Goal: Obtain resource: Obtain resource

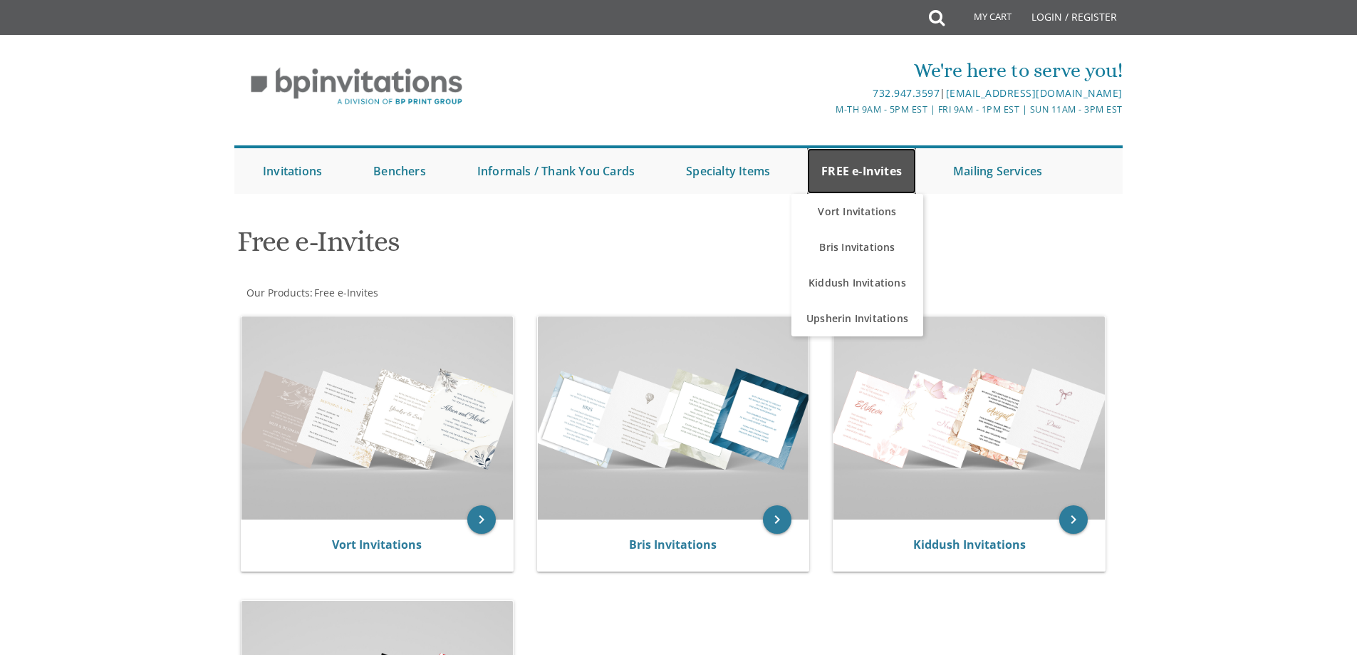
click at [868, 172] on link "FREE e-Invites" at bounding box center [861, 171] width 109 height 46
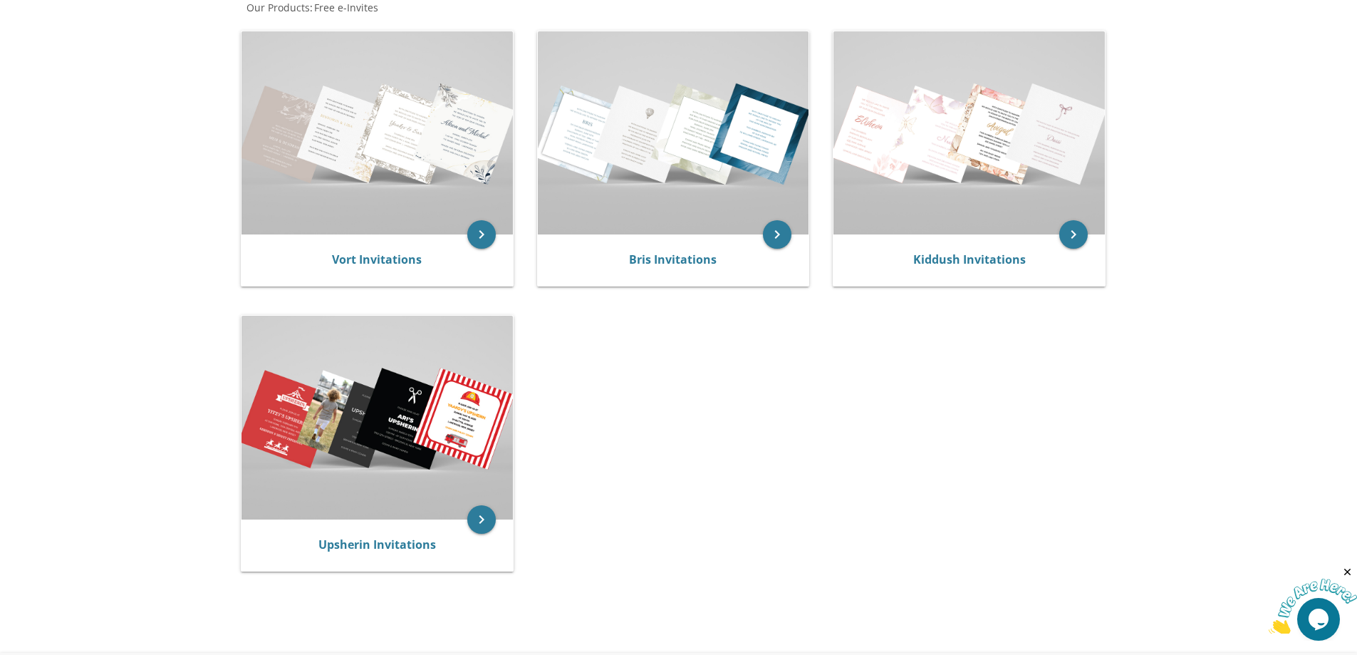
scroll to position [214, 0]
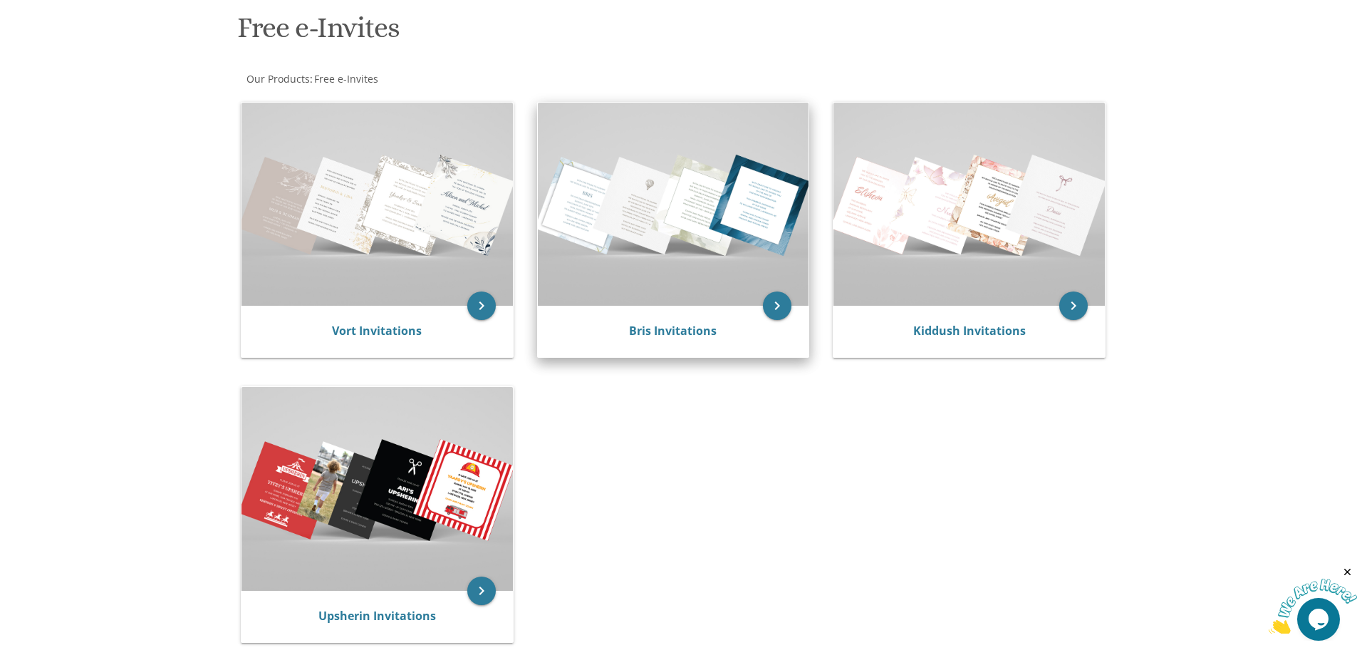
click at [685, 283] on img at bounding box center [673, 204] width 271 height 203
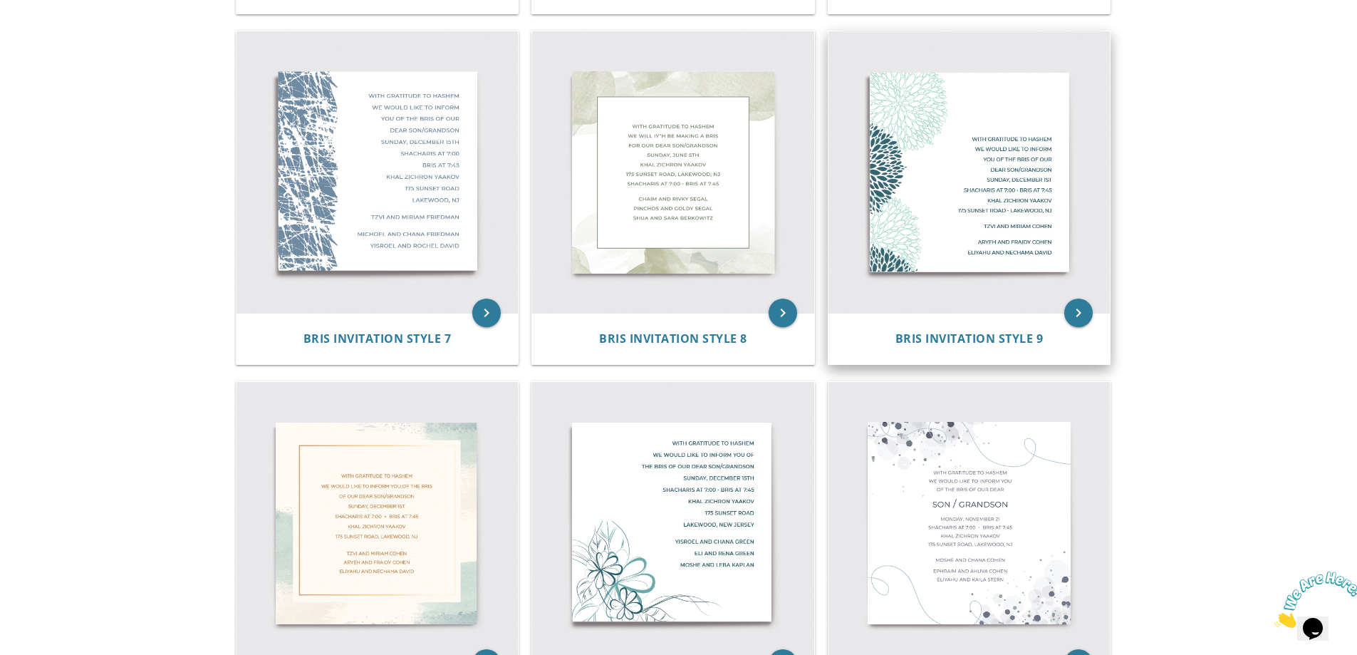
scroll to position [981, 0]
click at [986, 170] on img at bounding box center [970, 171] width 282 height 282
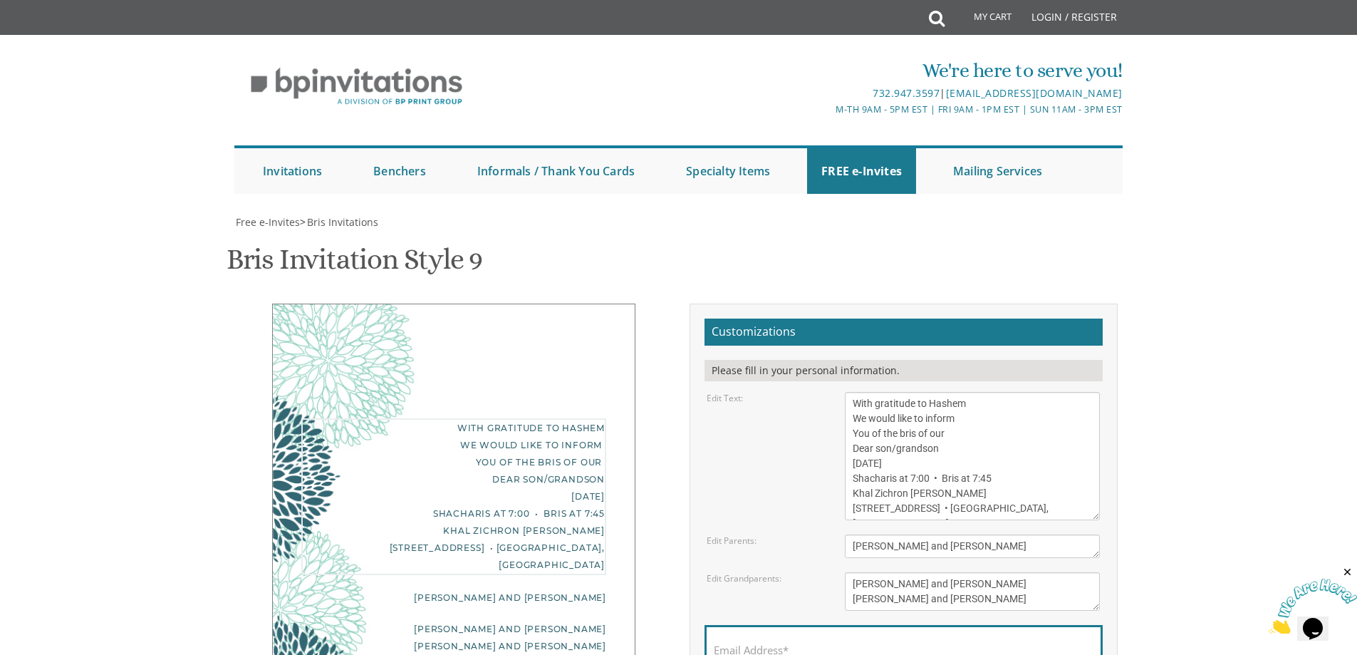
drag, startPoint x: 966, startPoint y: 422, endPoint x: 928, endPoint y: 424, distance: 37.8
click at [928, 424] on textarea "With gratitude to Hashem We would like to inform You of the bris of our Dear so…" at bounding box center [972, 456] width 255 height 128
drag, startPoint x: 950, startPoint y: 436, endPoint x: 853, endPoint y: 433, distance: 96.9
click at [853, 433] on textarea "With gratitude to Hashem We would like to inform You of the bris of our Dear so…" at bounding box center [972, 456] width 255 height 128
drag, startPoint x: 955, startPoint y: 462, endPoint x: 859, endPoint y: 469, distance: 97.1
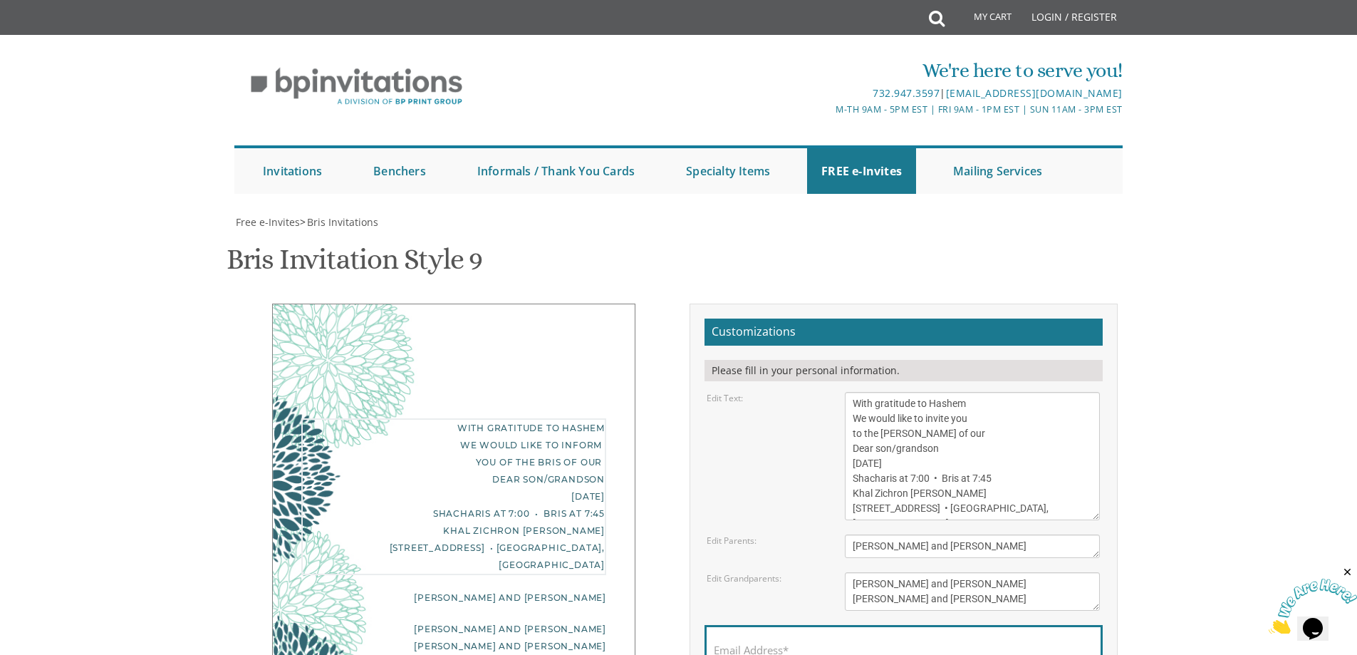
click at [859, 469] on textarea "With gratitude to Hashem We would like to inform You of the bris of our Dear so…" at bounding box center [972, 456] width 255 height 128
drag, startPoint x: 999, startPoint y: 483, endPoint x: 857, endPoint y: 479, distance: 141.8
click at [855, 480] on textarea "With gratitude to Hashem We would like to inform You of the bris of our Dear so…" at bounding box center [972, 456] width 255 height 128
drag, startPoint x: 946, startPoint y: 495, endPoint x: 891, endPoint y: 483, distance: 56.2
click at [891, 483] on textarea "With gratitude to Hashem We would like to inform You of the bris of our Dear so…" at bounding box center [972, 456] width 255 height 128
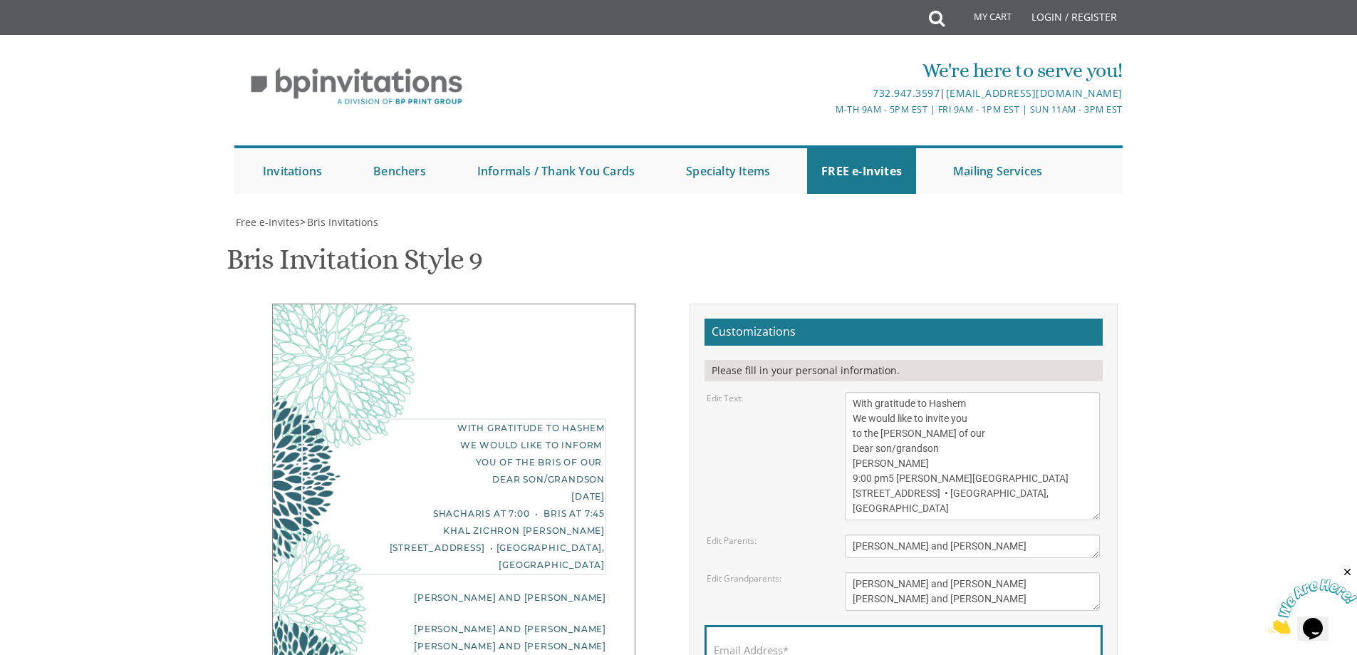
click at [852, 479] on textarea "With gratitude to Hashem We would like to inform You of the bris of our Dear so…" at bounding box center [972, 456] width 255 height 128
click at [952, 479] on textarea "With gratitude to Hashem We would like to inform You of the bris of our Dear so…" at bounding box center [972, 456] width 255 height 128
drag, startPoint x: 1005, startPoint y: 494, endPoint x: 852, endPoint y: 499, distance: 152.6
click at [852, 499] on textarea "With gratitude to Hashem We would like to inform You of the bris of our Dear so…" at bounding box center [972, 456] width 255 height 128
type textarea "With gratitude to Hashem We would like to invite you to the Shalom Zachor of ou…"
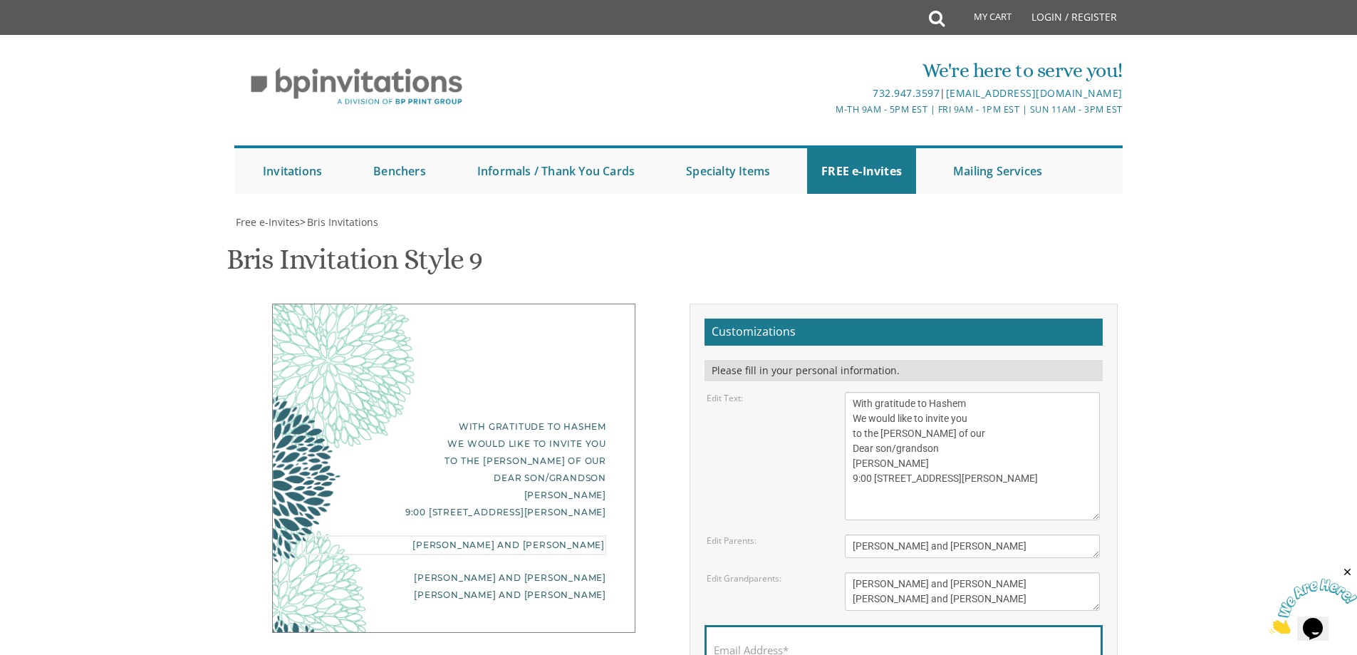
drag, startPoint x: 961, startPoint y: 550, endPoint x: 802, endPoint y: 555, distance: 159.7
click at [802, 555] on div "Edit Parents: [PERSON_NAME] and [PERSON_NAME]" at bounding box center [903, 546] width 415 height 24
type textarea "Shaya and [PERSON_NAME]"
drag, startPoint x: 965, startPoint y: 507, endPoint x: 797, endPoint y: 513, distance: 168.2
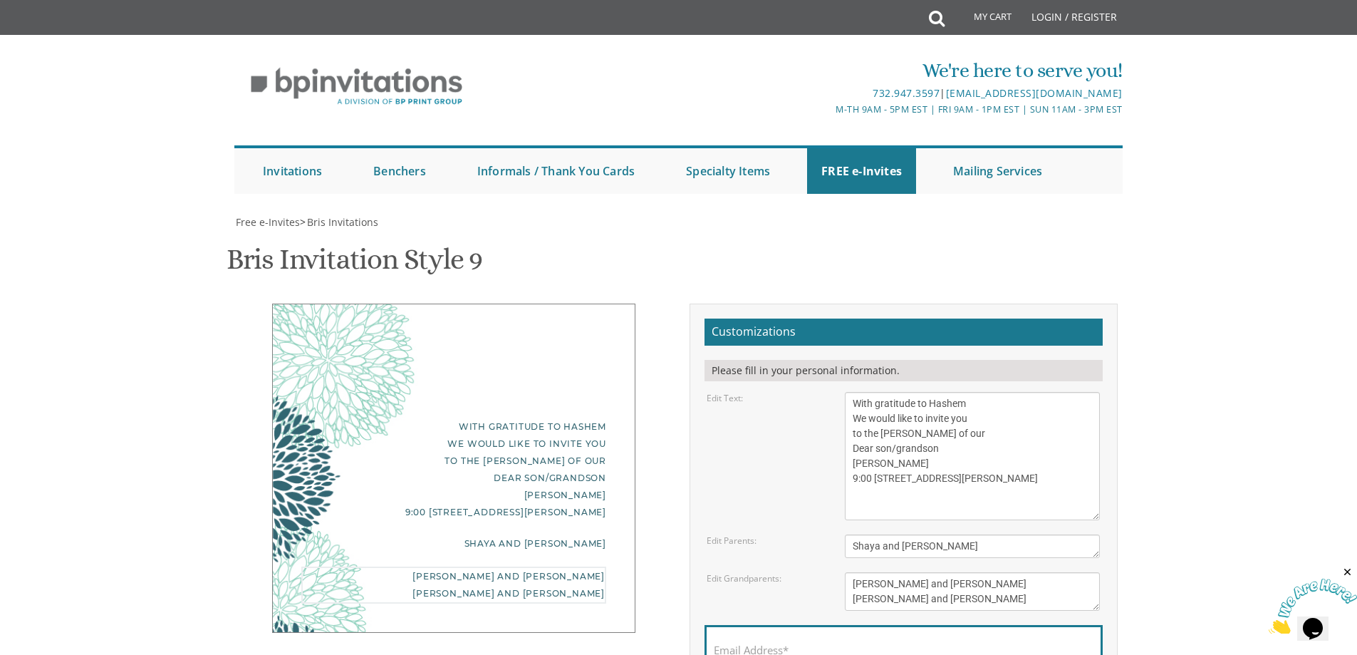
click at [797, 572] on div "Edit Grandparents: [PERSON_NAME] and [PERSON_NAME] [PERSON_NAME] and [PERSON_NA…" at bounding box center [903, 591] width 415 height 38
drag, startPoint x: 988, startPoint y: 528, endPoint x: 792, endPoint y: 523, distance: 196.7
click at [793, 572] on div "Edit Grandparents: [PERSON_NAME] and [PERSON_NAME] [PERSON_NAME] and [PERSON_NA…" at bounding box center [903, 591] width 415 height 38
type textarea "[PERSON_NAME] and [PERSON_NAME] [PERSON_NAME] and Liebe [PERSON_NAME]"
click at [888, 410] on textarea "With gratitude to Hashem We would like to inform You of the bris of our Dear so…" at bounding box center [972, 456] width 255 height 128
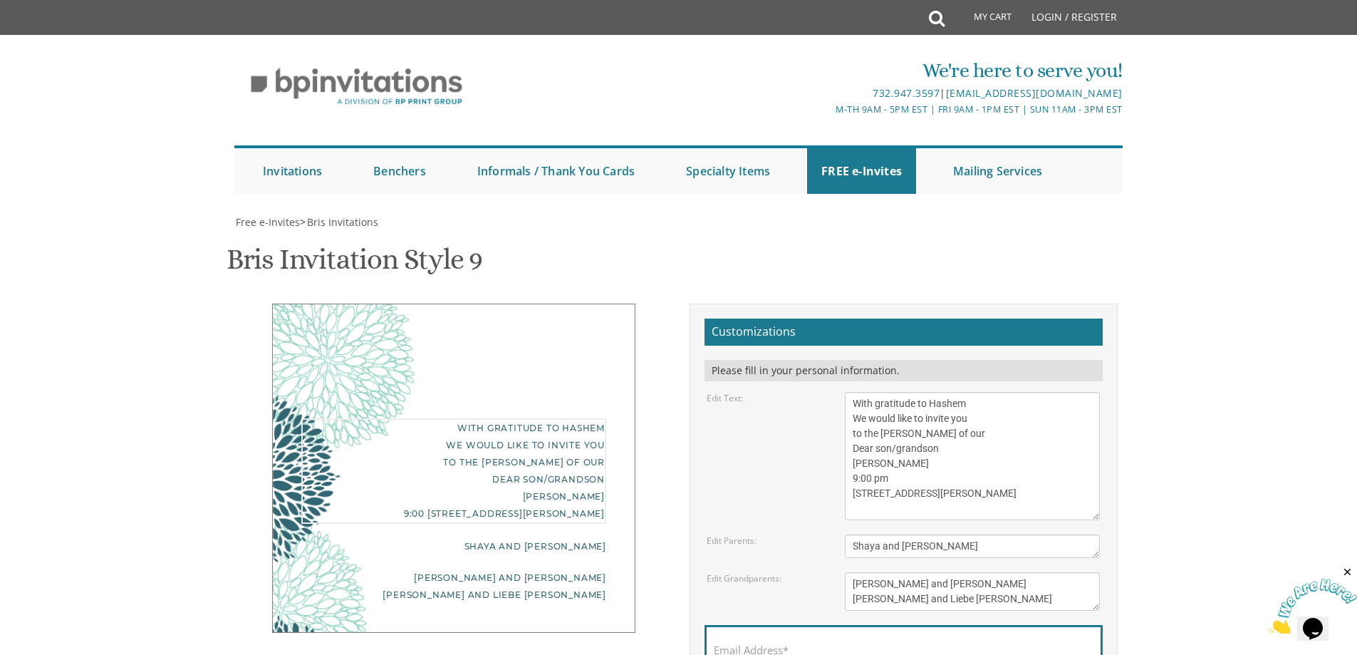
scroll to position [285, 0]
type textarea "With gratitude to Hashem We would like to invite you to the Shalom Zachor of ou…"
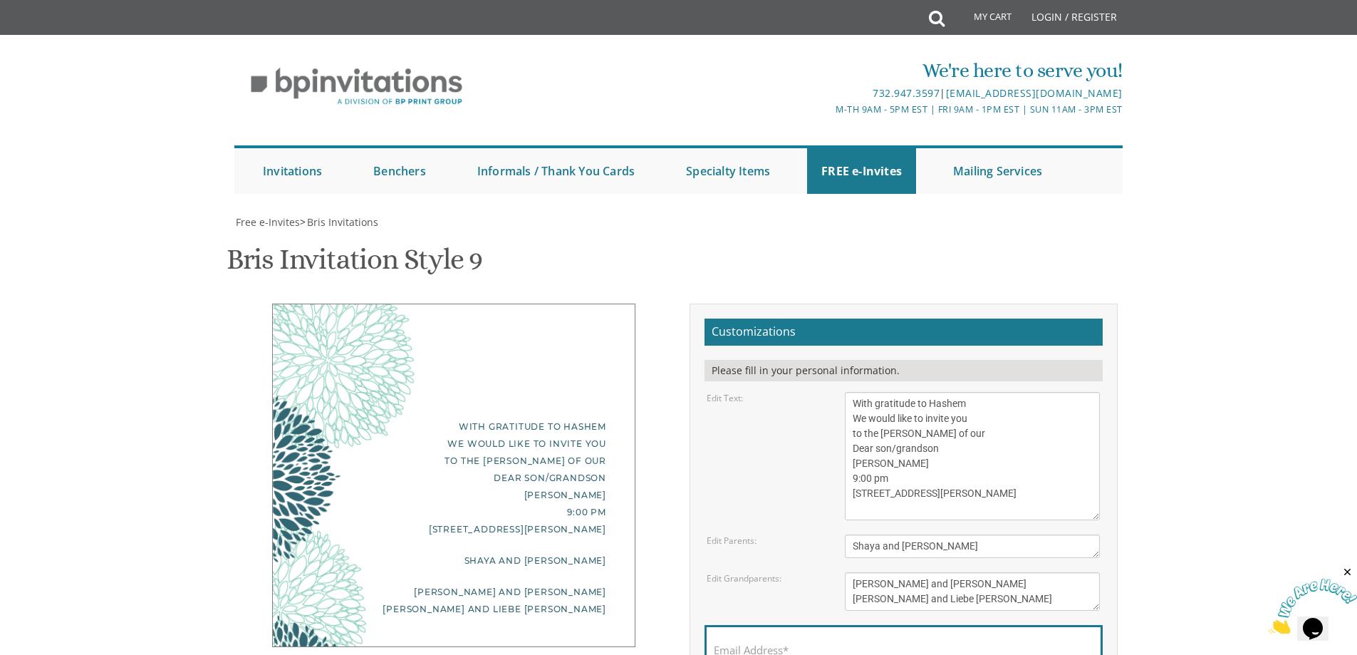
drag, startPoint x: 738, startPoint y: 369, endPoint x: 728, endPoint y: 372, distance: 10.4
click at [738, 643] on label "Email Address*" at bounding box center [751, 650] width 75 height 15
click at [738, 649] on input "Email Address*" at bounding box center [904, 658] width 380 height 18
type input "[EMAIL_ADDRESS][DOMAIN_NAME]"
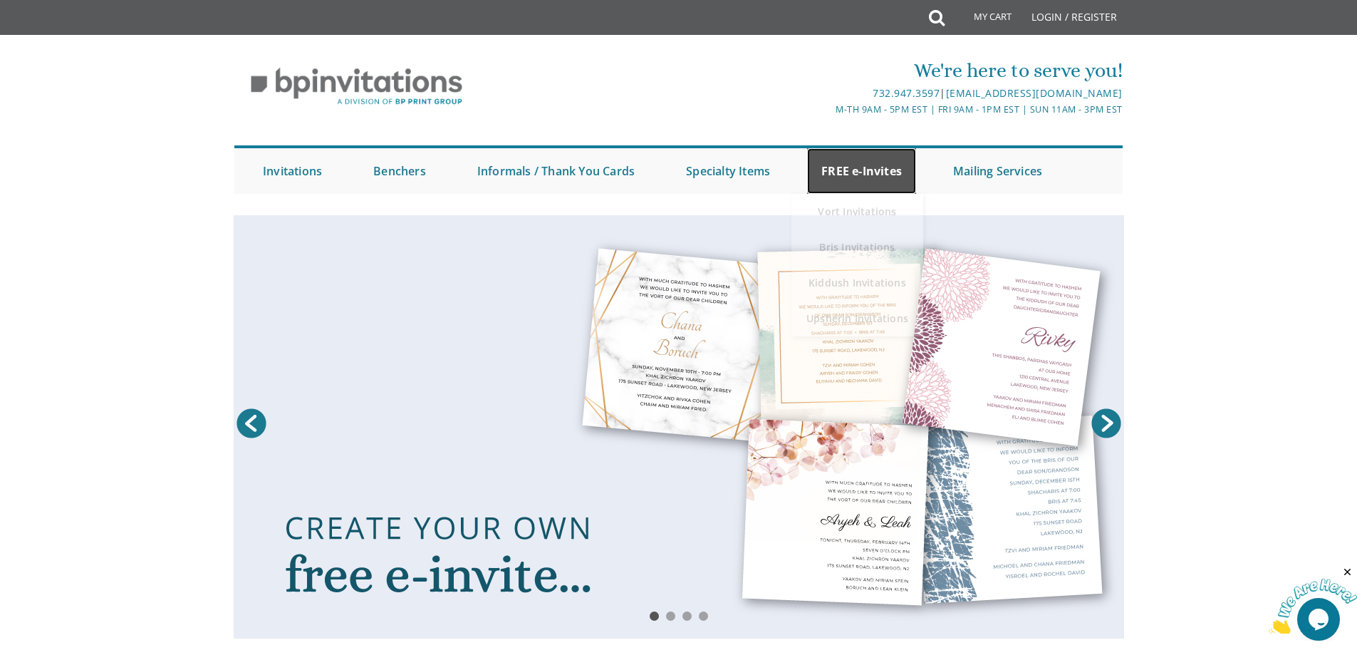
click at [853, 161] on link "FREE e-Invites" at bounding box center [861, 171] width 109 height 46
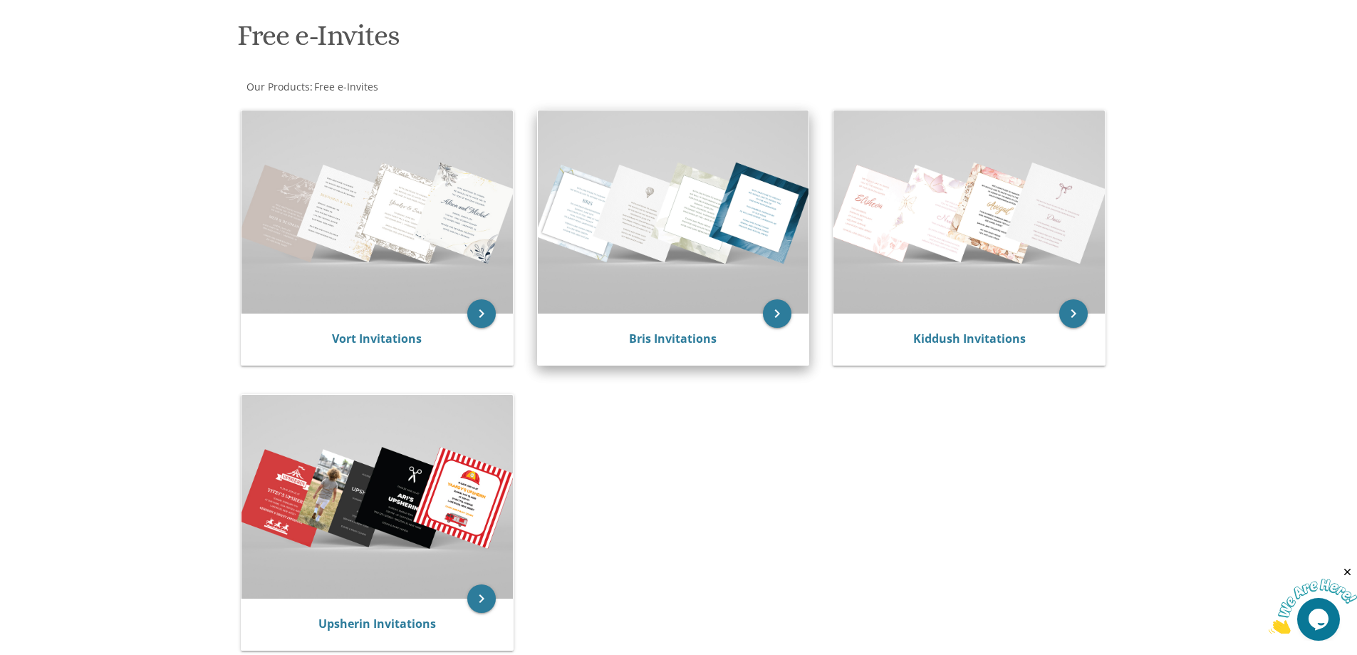
scroll to position [214, 0]
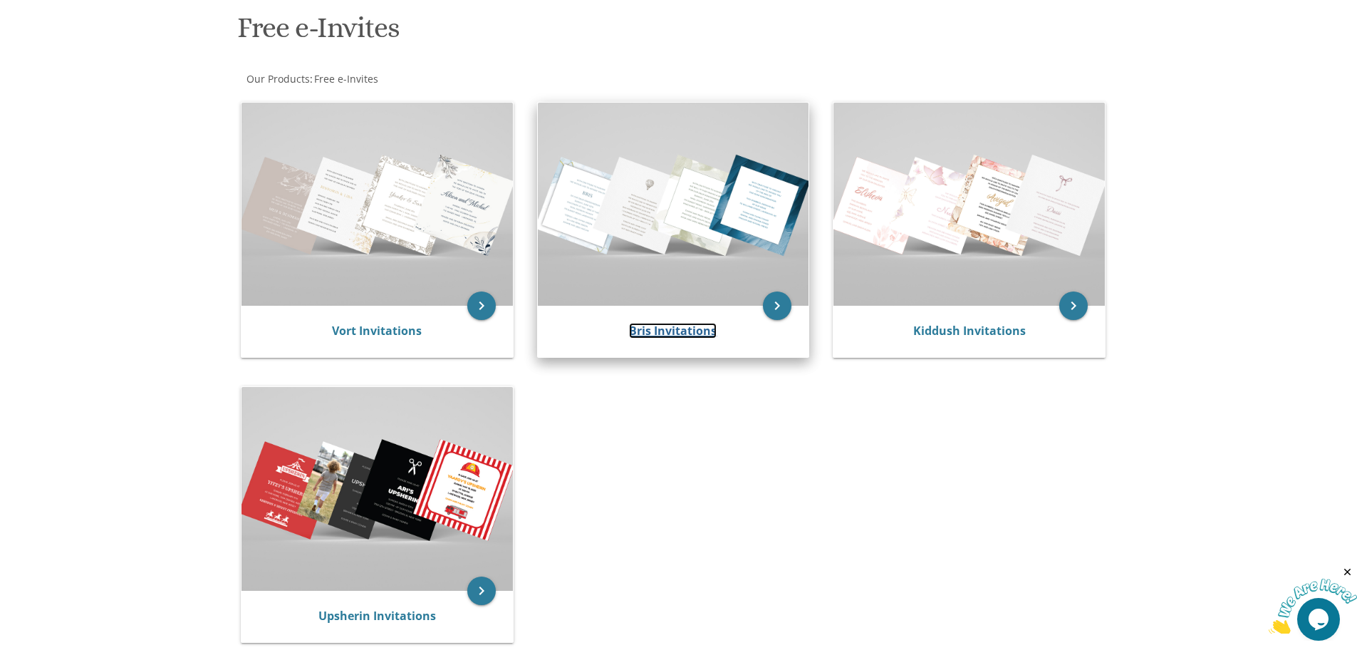
click at [653, 326] on link "Bris Invitations" at bounding box center [673, 331] width 88 height 16
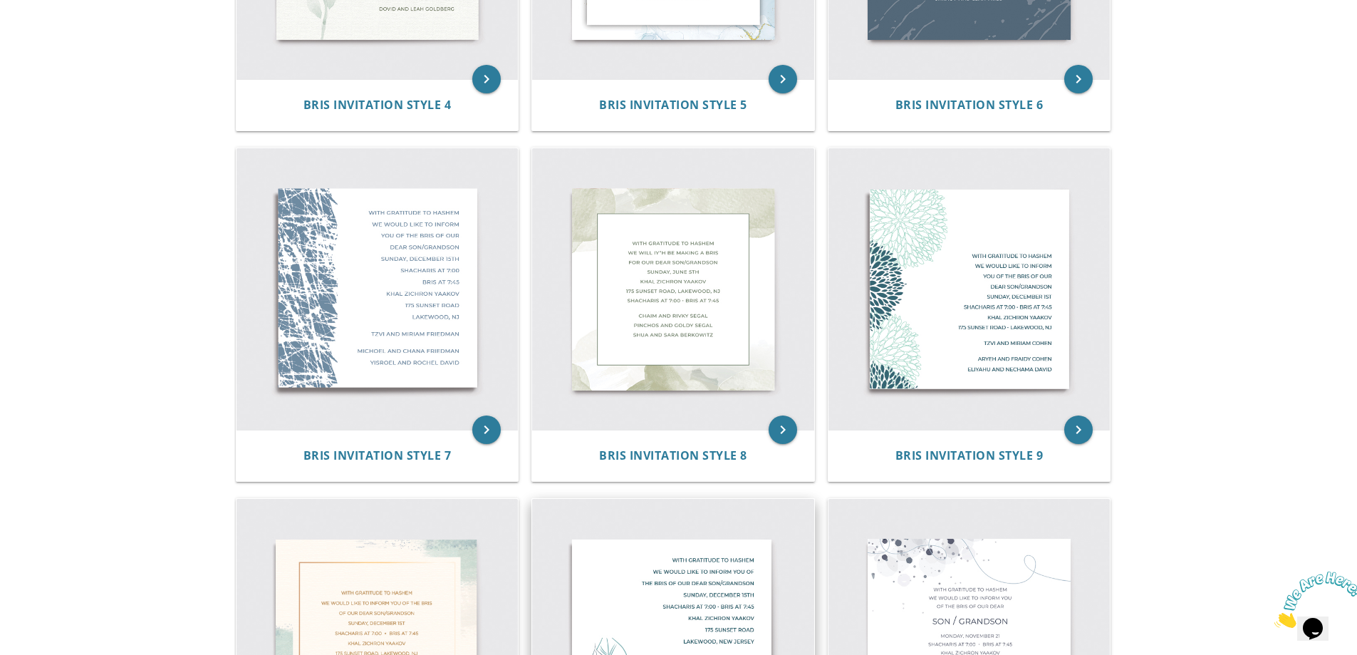
scroll to position [997, 0]
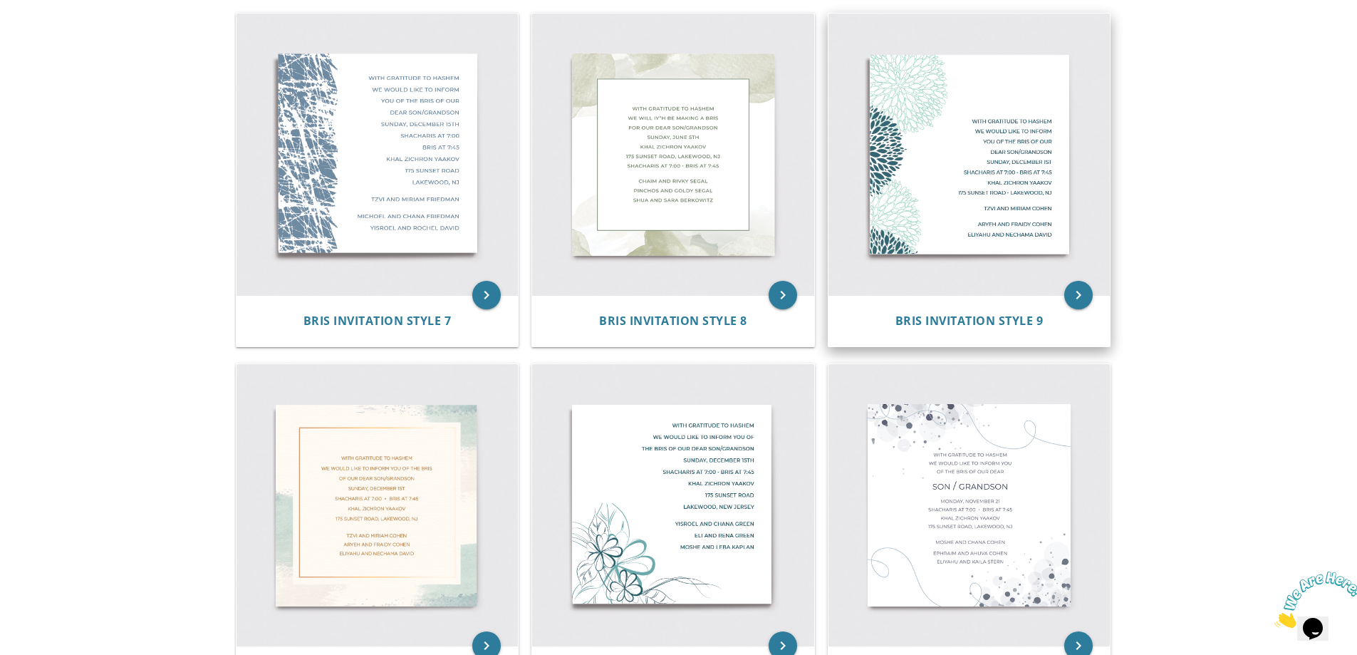
click at [997, 256] on img at bounding box center [970, 155] width 282 height 282
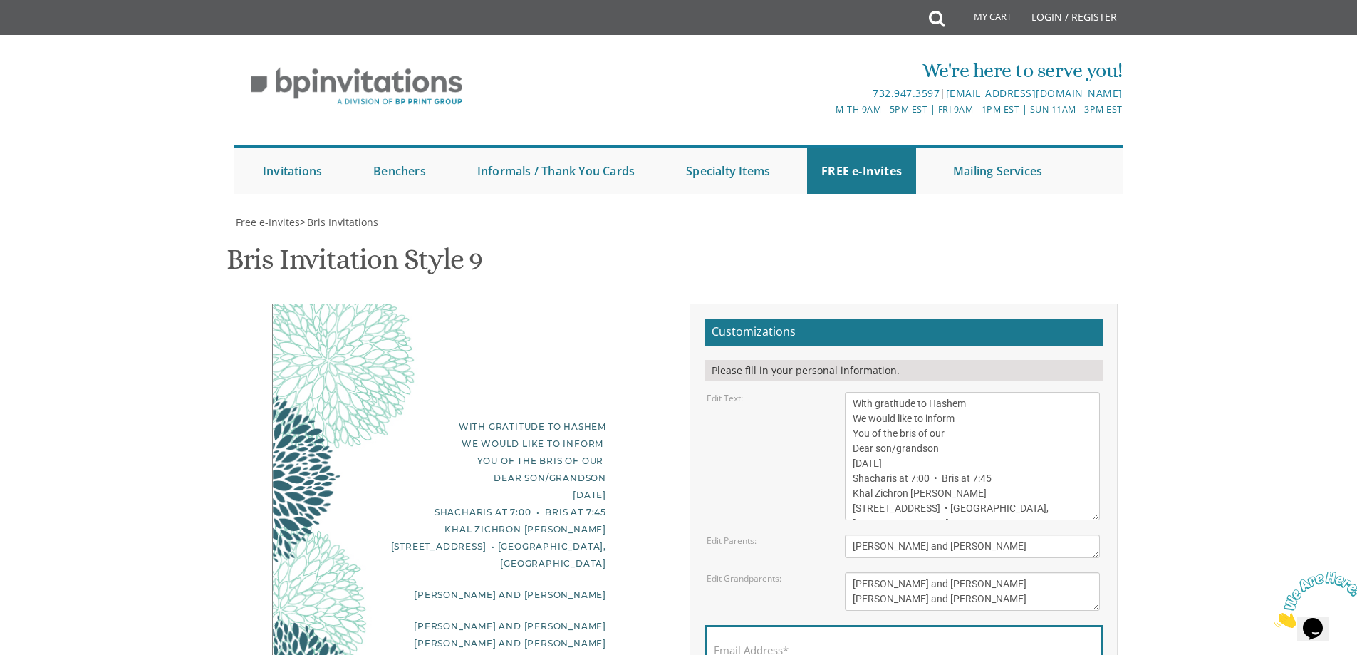
scroll to position [142, 0]
drag, startPoint x: 971, startPoint y: 276, endPoint x: 932, endPoint y: 281, distance: 39.5
click at [932, 392] on textarea "With gratitude to Hashem We would like to inform You of the bris of our Dear so…" at bounding box center [972, 456] width 255 height 128
drag, startPoint x: 886, startPoint y: 294, endPoint x: 850, endPoint y: 297, distance: 35.8
click at [850, 392] on textarea "With gratitude to Hashem We would like to inform You of the bris of our Dear so…" at bounding box center [972, 456] width 255 height 128
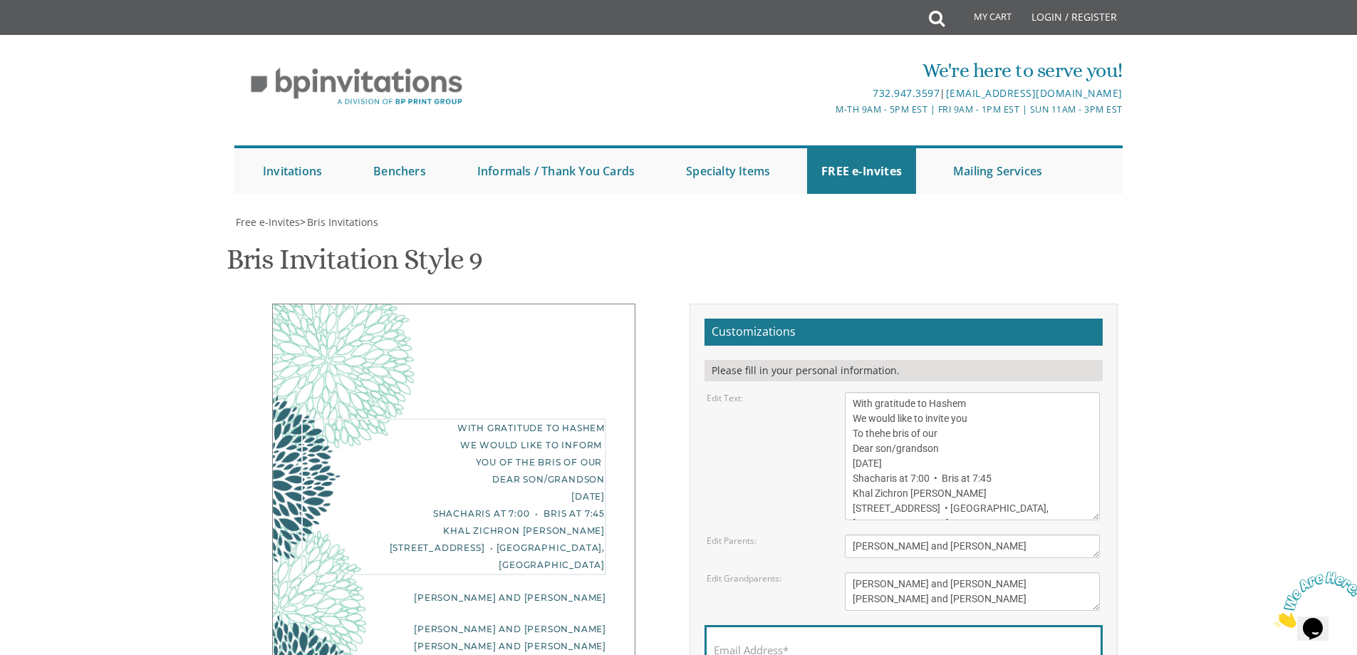
drag, startPoint x: 940, startPoint y: 290, endPoint x: 879, endPoint y: 296, distance: 61.6
click at [873, 392] on textarea "With gratitude to Hashem We would like to inform You of the bris of our Dear so…" at bounding box center [972, 456] width 255 height 128
click at [876, 392] on textarea "With gratitude to Hashem We would like to inform You of the bris of our Dear so…" at bounding box center [972, 456] width 255 height 128
click at [854, 392] on textarea "With gratitude to Hashem We would like to inform You of the bris of our Dear so…" at bounding box center [972, 456] width 255 height 128
click at [959, 392] on textarea "With gratitude to Hashem We would like to inform You of the bris of our Dear so…" at bounding box center [972, 456] width 255 height 128
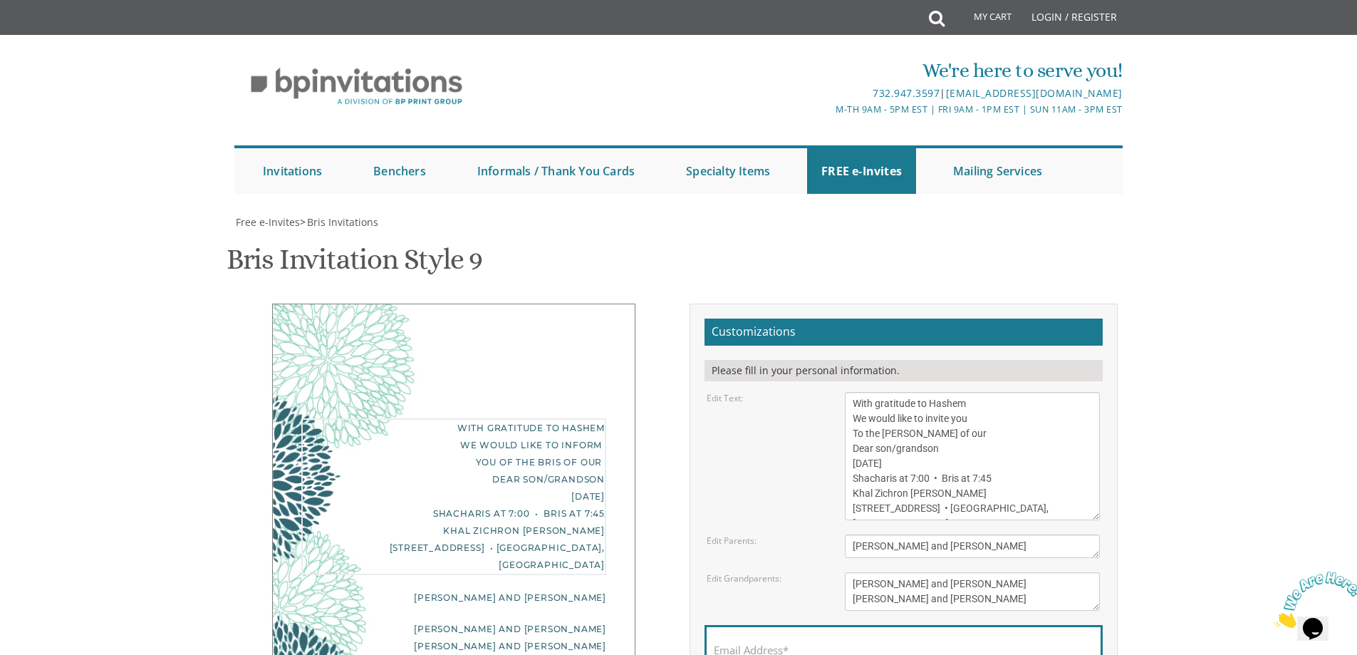
drag, startPoint x: 963, startPoint y: 318, endPoint x: 855, endPoint y: 319, distance: 107.6
click at [853, 392] on textarea "With gratitude to Hashem We would like to inform You of the bris of our Dear so…" at bounding box center [972, 456] width 255 height 128
drag, startPoint x: 1006, startPoint y: 336, endPoint x: 849, endPoint y: 333, distance: 156.8
click at [849, 392] on textarea "With gratitude to Hashem We would like to inform You of the bris of our Dear so…" at bounding box center [972, 456] width 255 height 128
drag, startPoint x: 951, startPoint y: 350, endPoint x: 852, endPoint y: 353, distance: 99.1
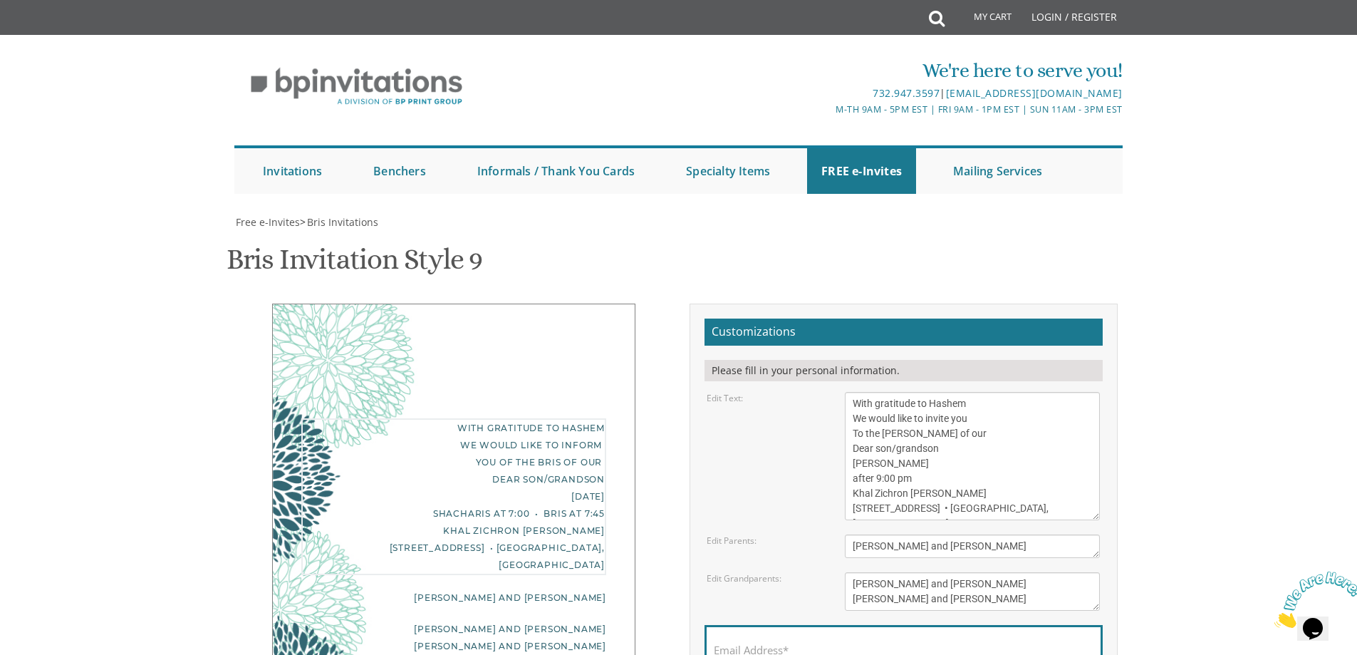
click at [852, 392] on textarea "With gratitude to Hashem We would like to inform You of the bris of our Dear so…" at bounding box center [972, 456] width 255 height 128
drag, startPoint x: 996, startPoint y: 368, endPoint x: 839, endPoint y: 394, distance: 158.8
click at [839, 394] on form "Customizations Please fill in your personal information. Edit Text: Edit Parent…" at bounding box center [904, 527] width 398 height 418
type textarea "With gratitude to Hashem We would like to invite you To the [PERSON_NAME] of ou…"
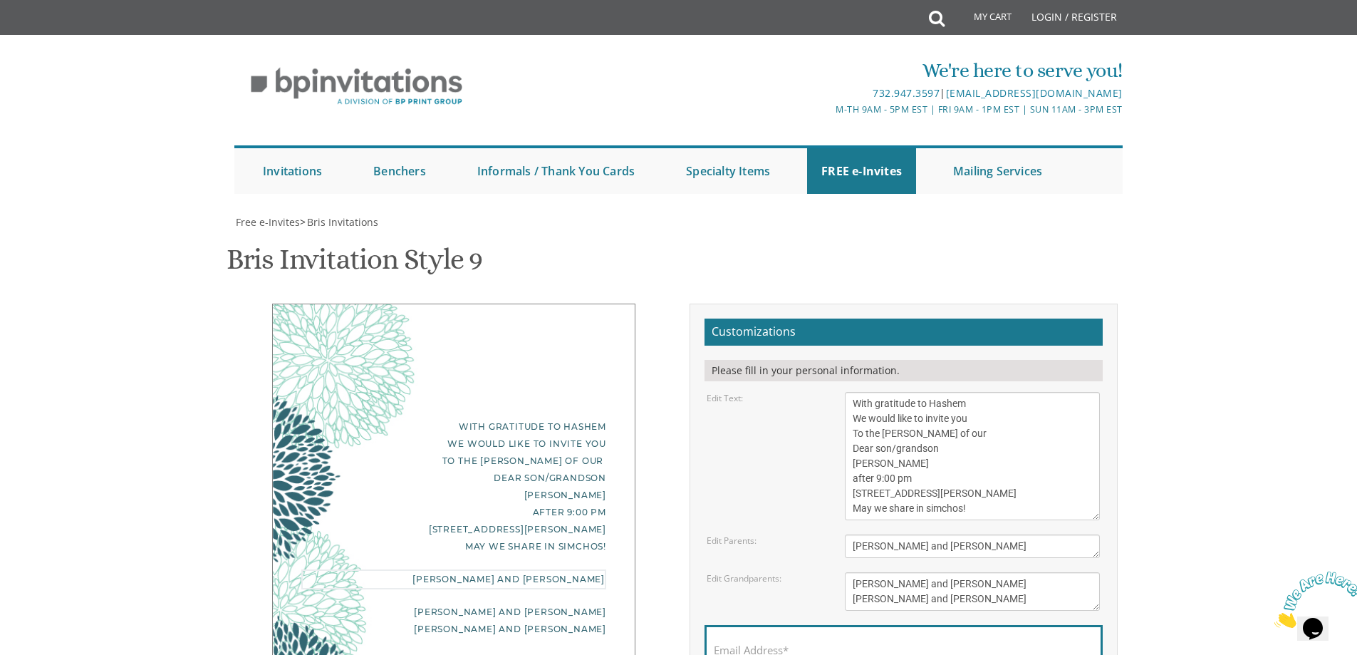
drag, startPoint x: 969, startPoint y: 398, endPoint x: 805, endPoint y: 395, distance: 163.9
click at [808, 534] on div "Edit Parents: [PERSON_NAME] and [PERSON_NAME]" at bounding box center [903, 546] width 415 height 24
type textarea "Shaya and [PERSON_NAME]"
drag, startPoint x: 965, startPoint y: 442, endPoint x: 829, endPoint y: 430, distance: 136.6
click at [829, 572] on div "Edit Grandparents: [PERSON_NAME] and [PERSON_NAME] [PERSON_NAME] and [PERSON_NA…" at bounding box center [903, 591] width 415 height 38
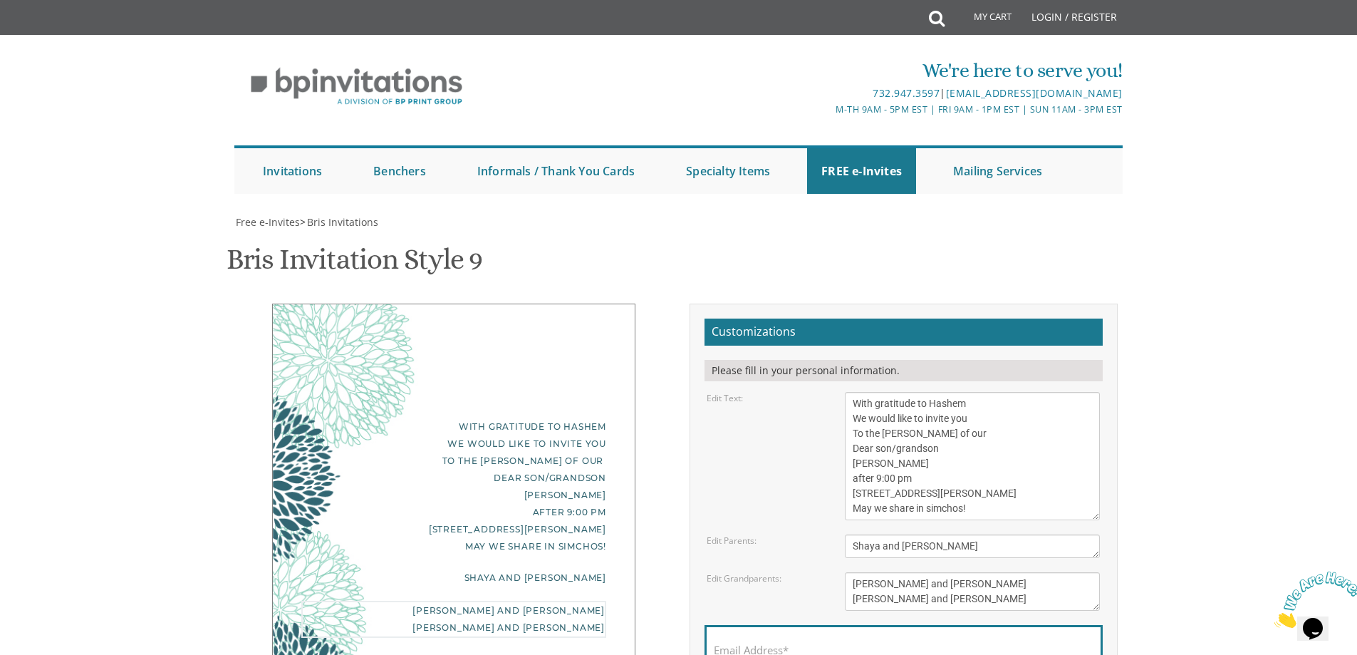
drag, startPoint x: 985, startPoint y: 454, endPoint x: 825, endPoint y: 460, distance: 160.4
click at [825, 572] on div "Edit Grandparents: [PERSON_NAME] and [PERSON_NAME] [PERSON_NAME] and [PERSON_NA…" at bounding box center [903, 591] width 415 height 38
type textarea "[PERSON_NAME] and [PERSON_NAME] [PERSON_NAME] and Liebe [PERSON_NAME]"
click at [737, 643] on label "Email Address*" at bounding box center [751, 650] width 75 height 15
click at [737, 649] on input "Email Address*" at bounding box center [904, 658] width 380 height 18
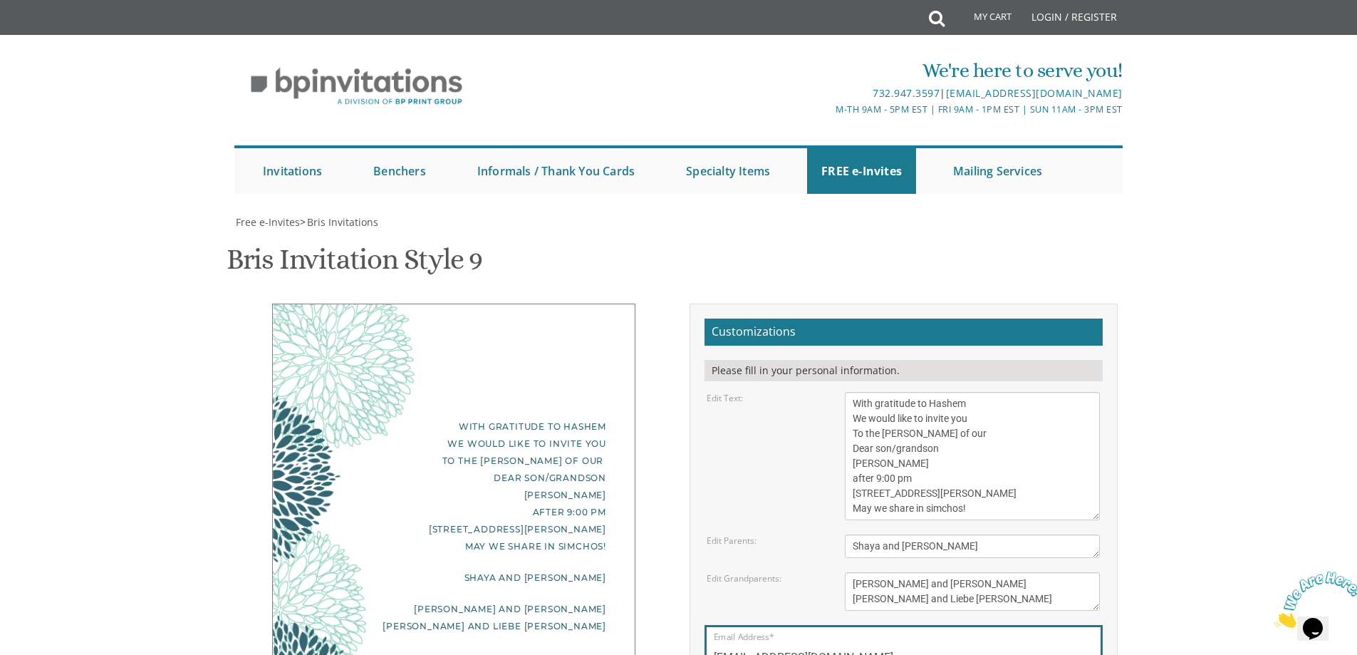
type input "[EMAIL_ADDRESS][DOMAIN_NAME]"
